Goal: Task Accomplishment & Management: Manage account settings

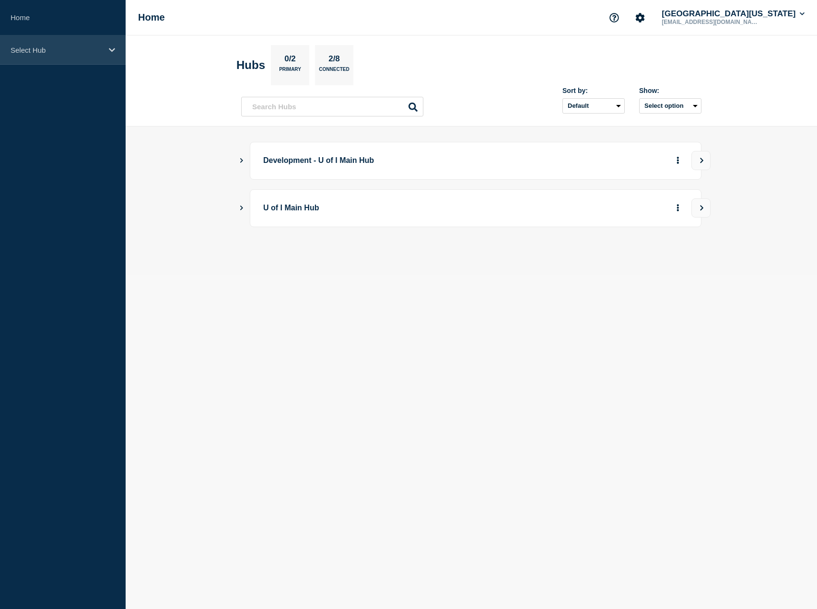
click at [114, 49] on icon at bounding box center [112, 50] width 6 height 4
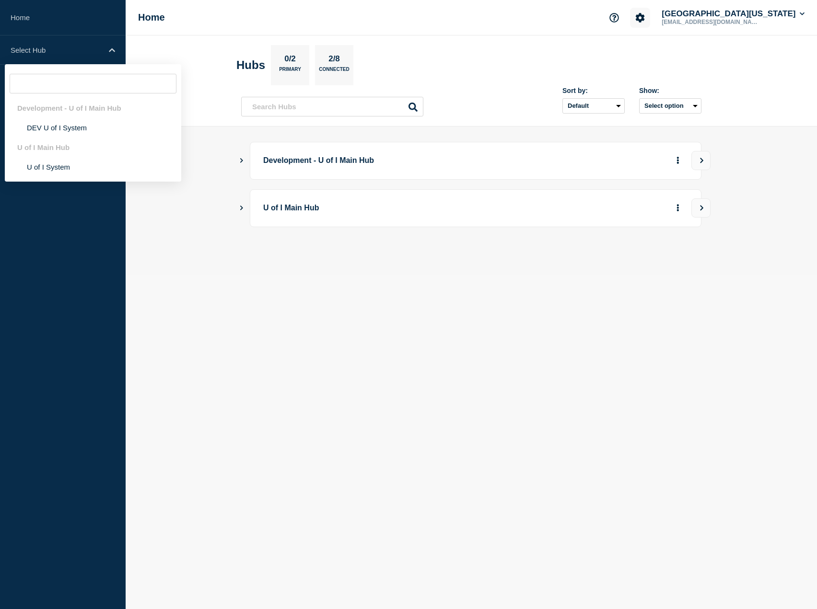
click at [650, 23] on button "Account settings" at bounding box center [640, 18] width 20 height 20
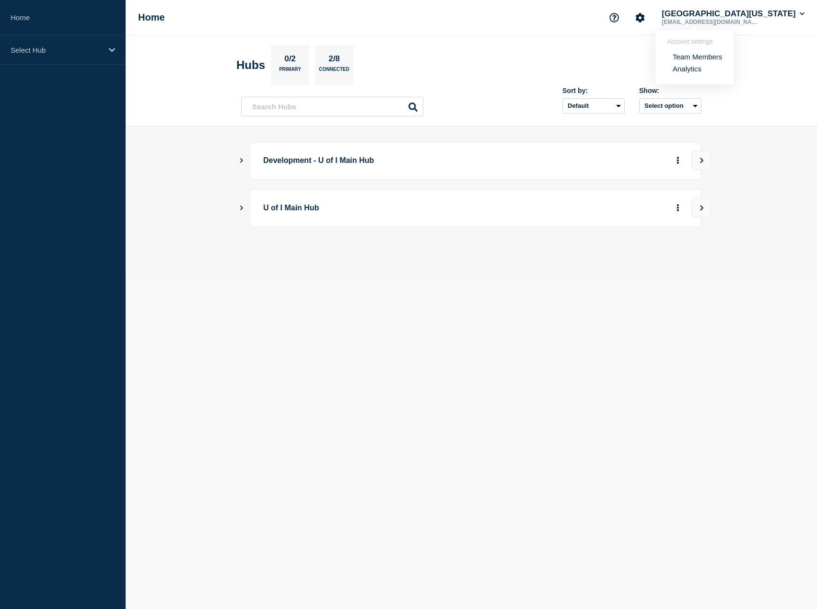
click at [615, 51] on section "Hubs 0/2 Primary 2/8 Connected" at bounding box center [471, 65] width 470 height 40
click at [645, 16] on icon "Account settings" at bounding box center [640, 17] width 9 height 9
click at [693, 70] on link "Analytics" at bounding box center [687, 69] width 29 height 8
click at [240, 161] on icon "Show Connected Hubs" at bounding box center [241, 160] width 6 height 5
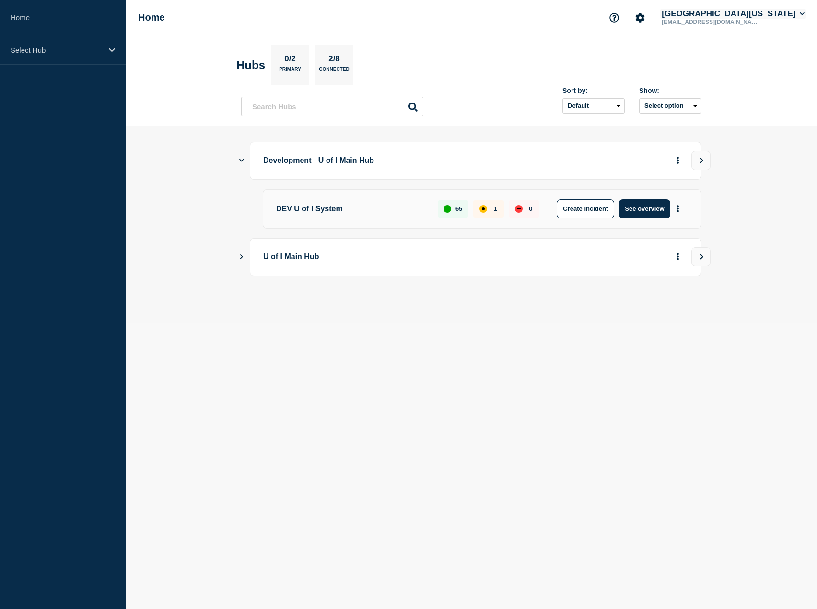
click at [747, 13] on button "[GEOGRAPHIC_DATA][US_STATE]" at bounding box center [733, 14] width 147 height 10
click at [747, 119] on link "API Key" at bounding box center [743, 115] width 26 height 8
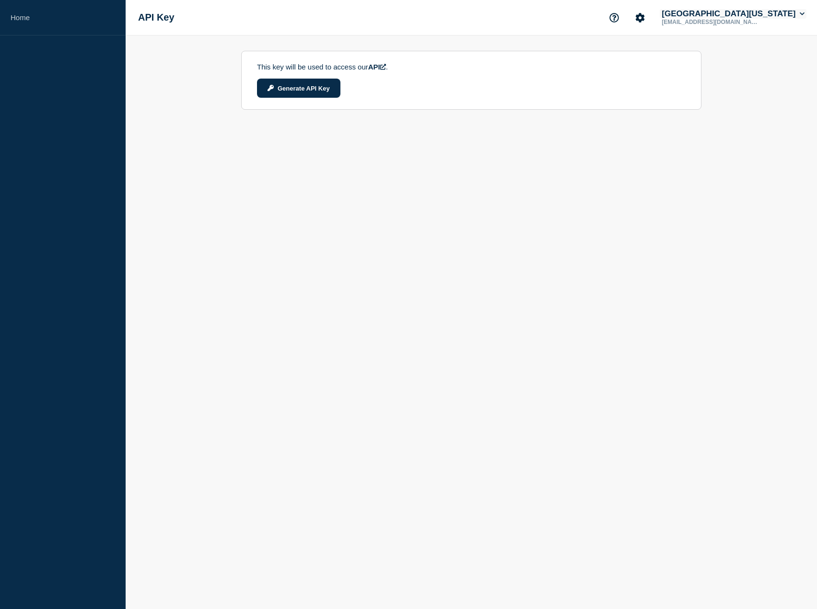
click at [768, 11] on button "[GEOGRAPHIC_DATA][US_STATE]" at bounding box center [733, 14] width 147 height 10
click at [759, 94] on link "User settings" at bounding box center [751, 91] width 42 height 8
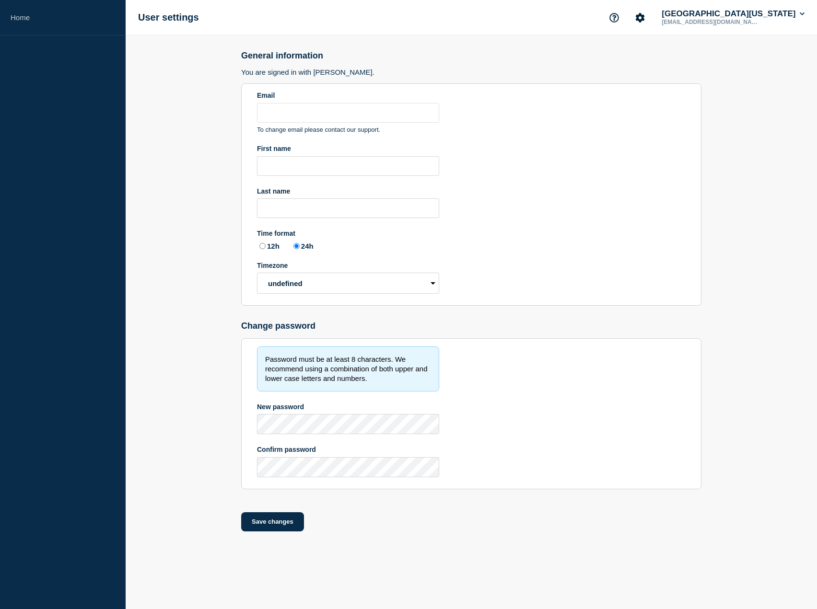
type input "[EMAIL_ADDRESS][DOMAIN_NAME]"
radio input "true"
select select "hub"
click at [7, 21] on link "Home" at bounding box center [63, 17] width 126 height 35
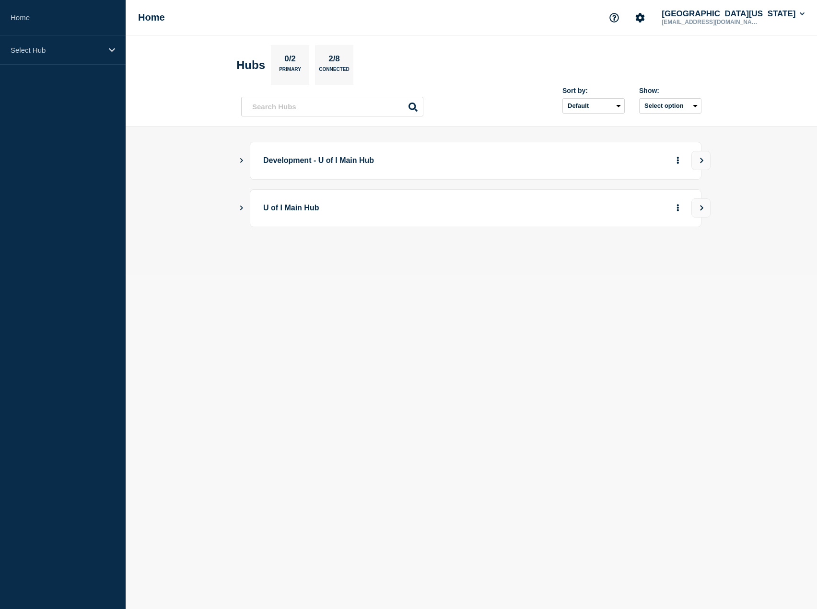
click at [133, 189] on main "Development - U of I Main Hub U of I Main Hub" at bounding box center [471, 201] width 691 height 148
